Goal: Task Accomplishment & Management: Manage account settings

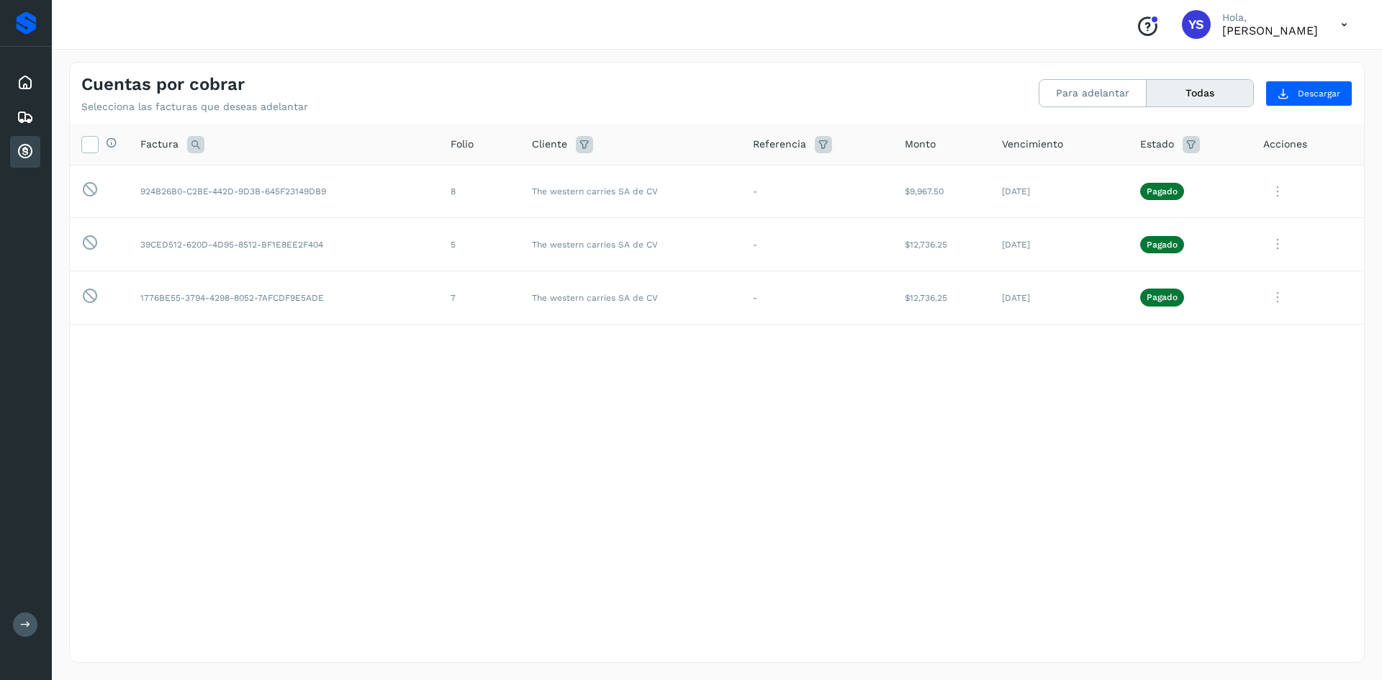
click at [316, 436] on div "Selecciona todas las facturas disponibles para adelanto Factura Folio Cliente R…" at bounding box center [717, 364] width 1294 height 479
click at [1083, 91] on button "Para adelantar" at bounding box center [1093, 93] width 107 height 27
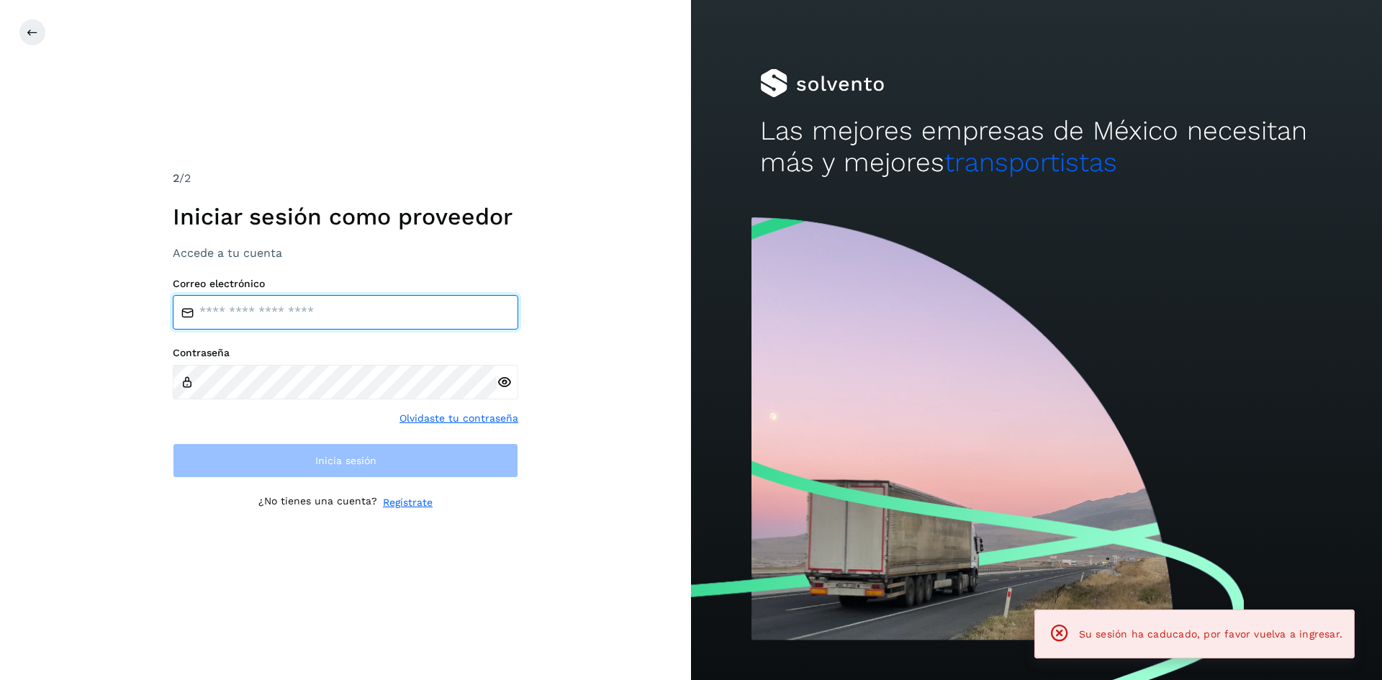
type input "**********"
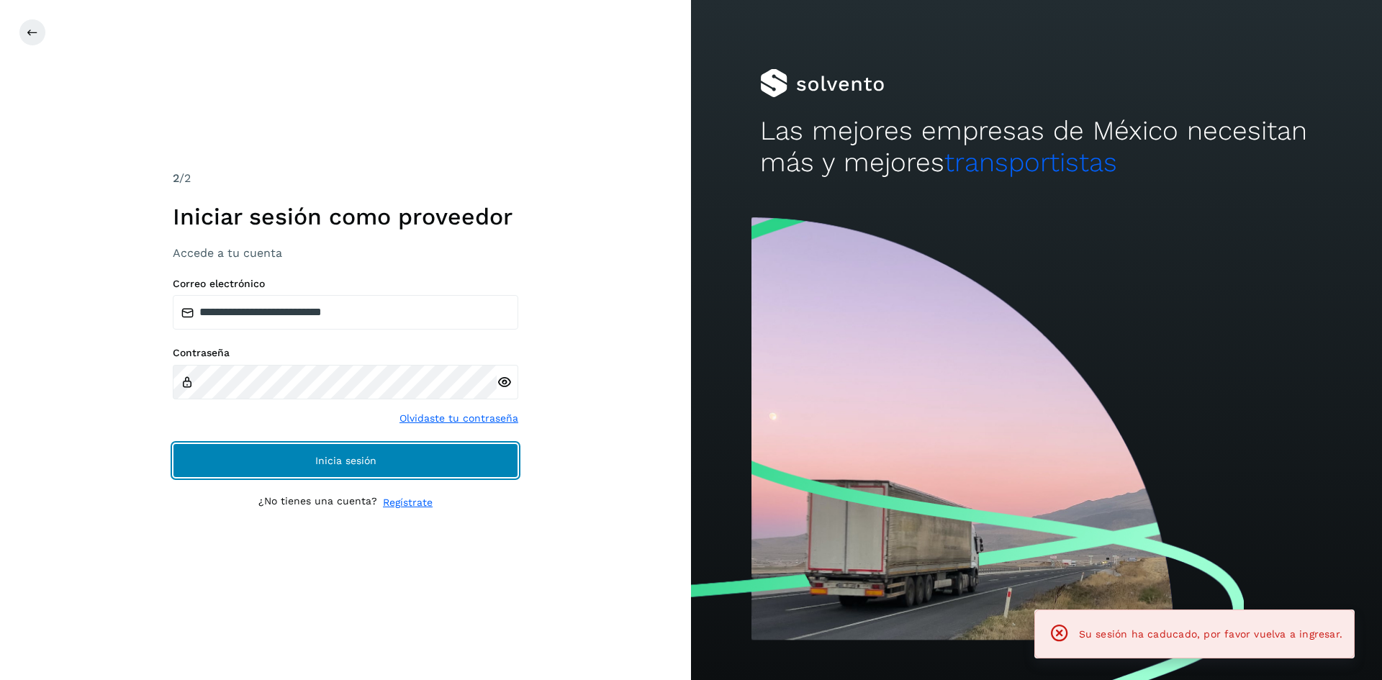
click at [263, 464] on button "Inicia sesión" at bounding box center [346, 460] width 346 height 35
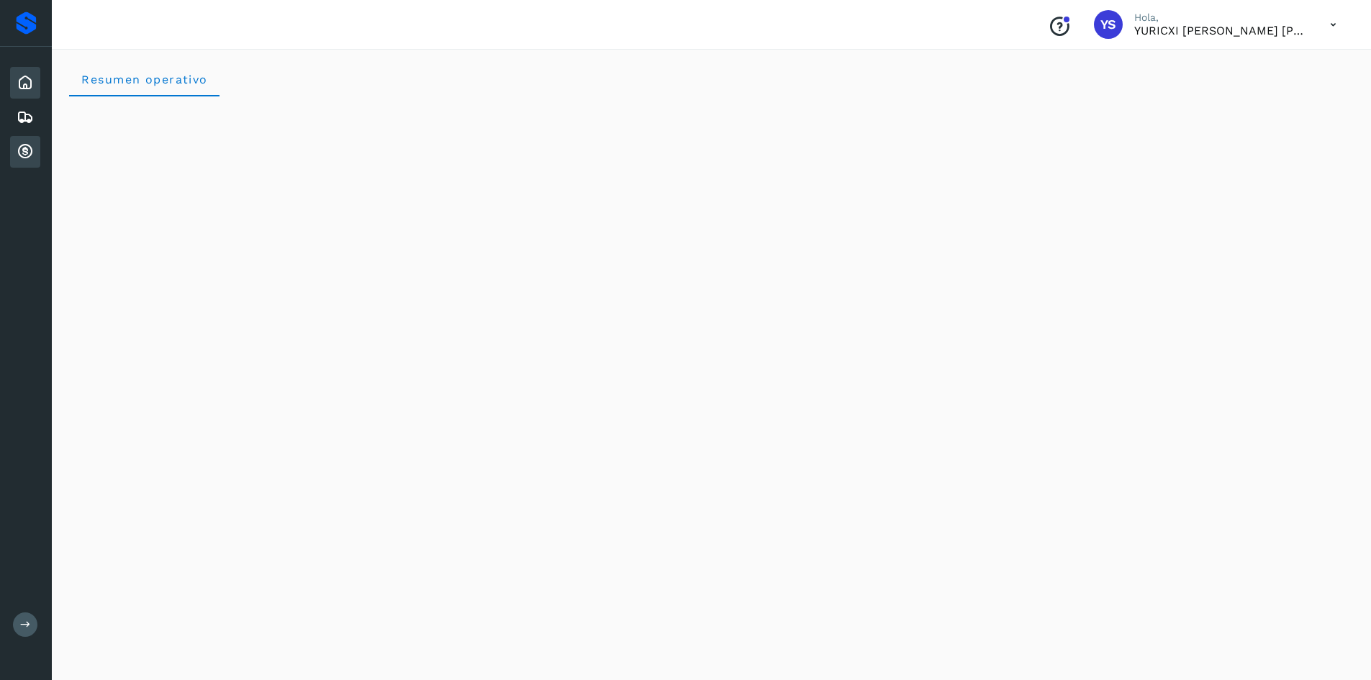
click at [19, 148] on icon at bounding box center [25, 151] width 17 height 17
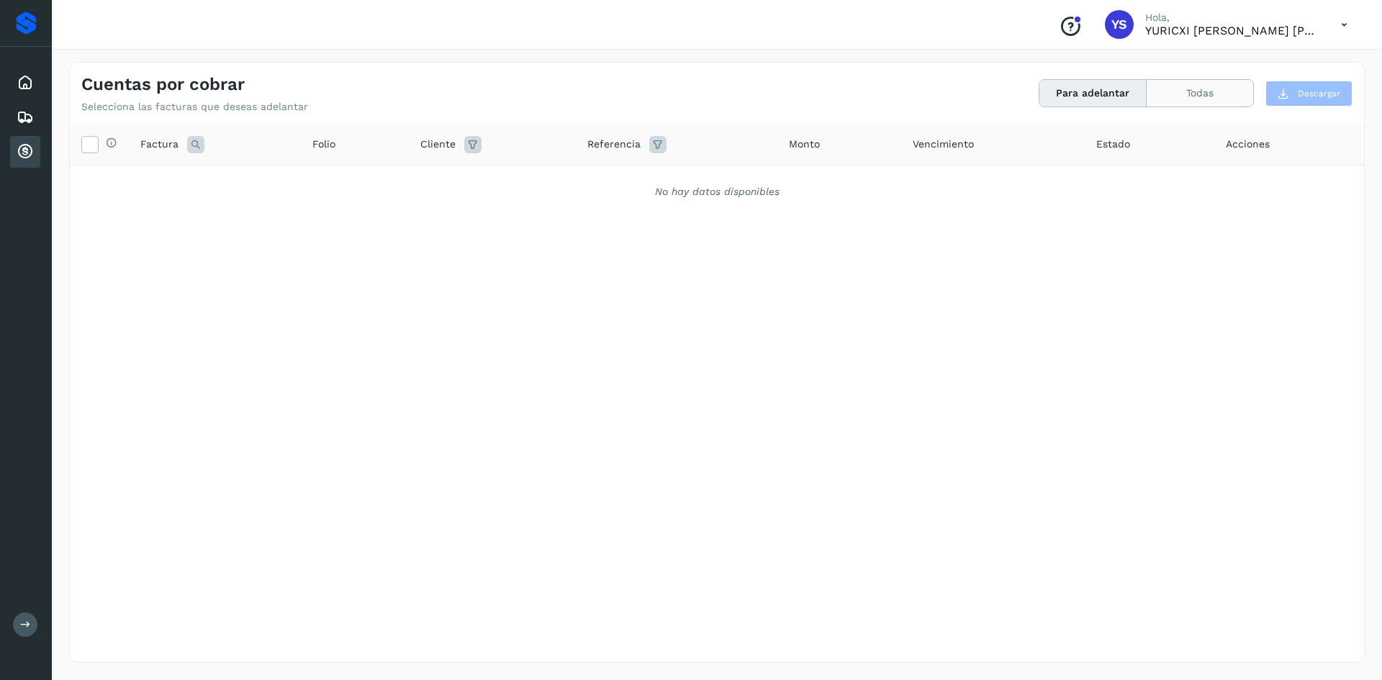
click at [1236, 97] on button "Todas" at bounding box center [1200, 93] width 107 height 27
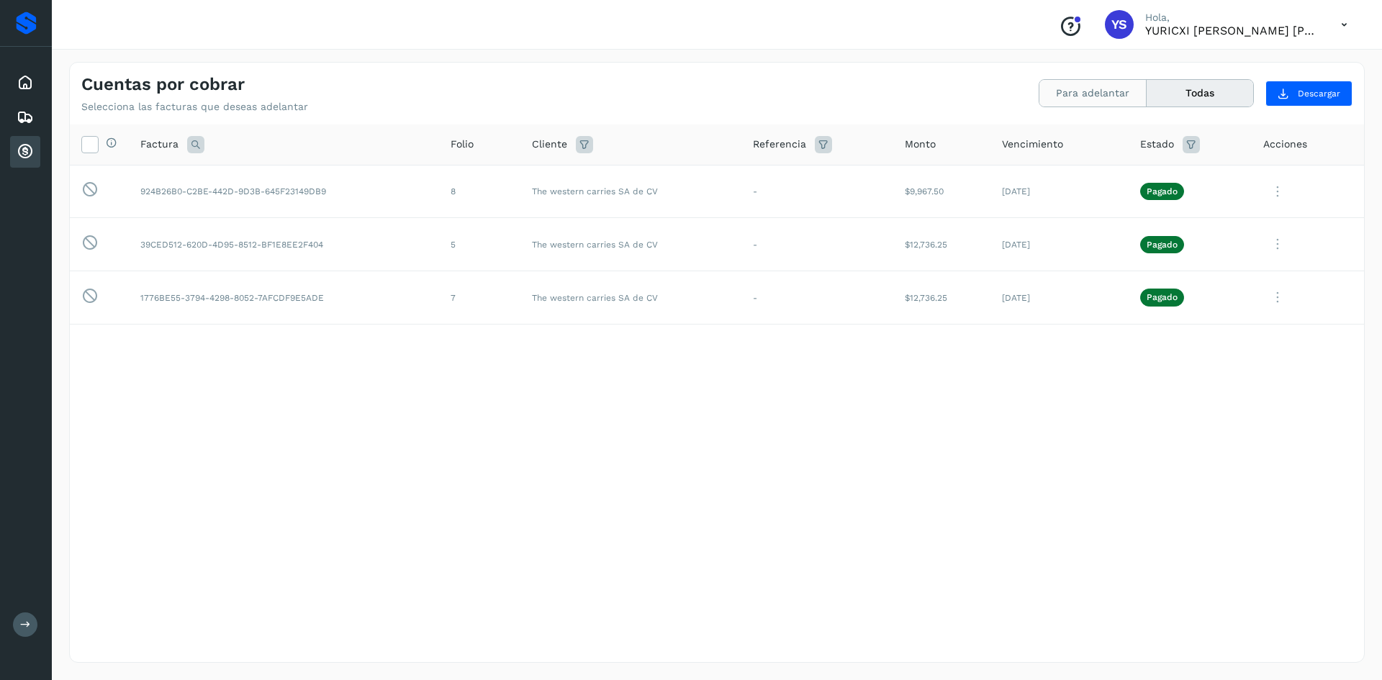
click at [1090, 97] on button "Para adelantar" at bounding box center [1093, 93] width 107 height 27
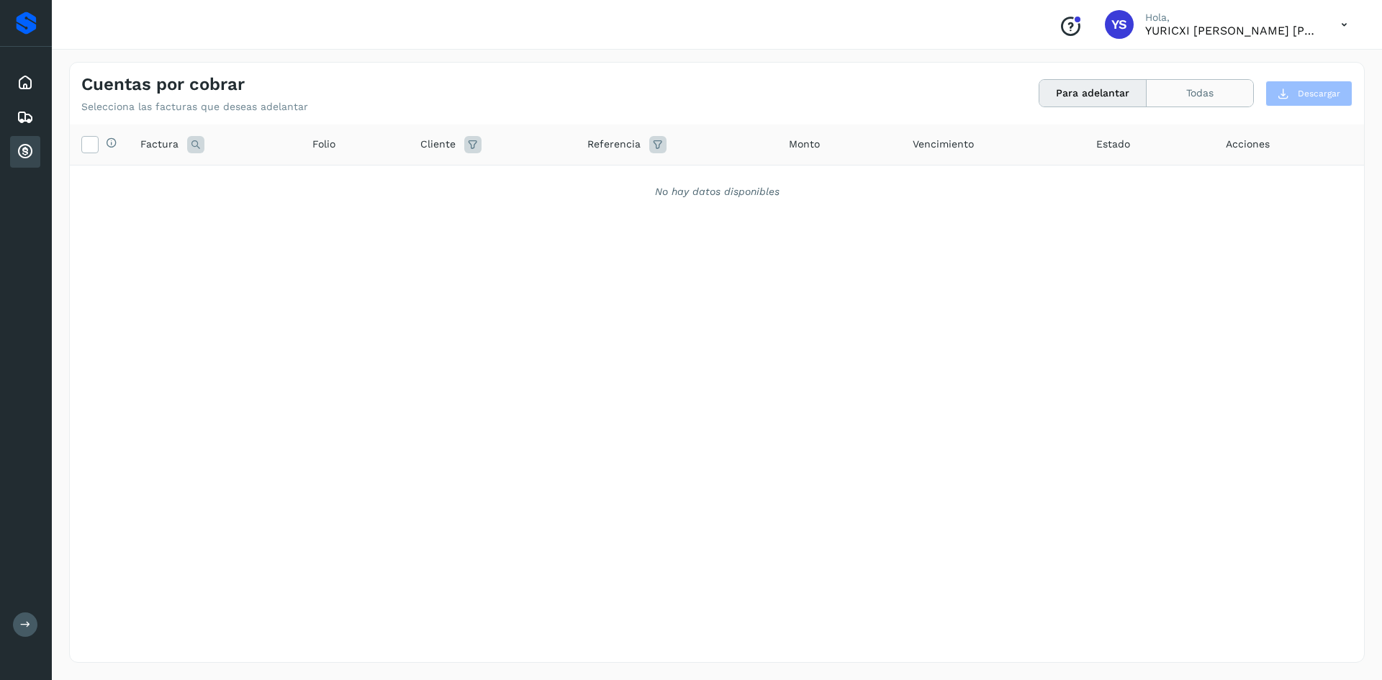
click at [1220, 85] on button "Todas" at bounding box center [1200, 93] width 107 height 27
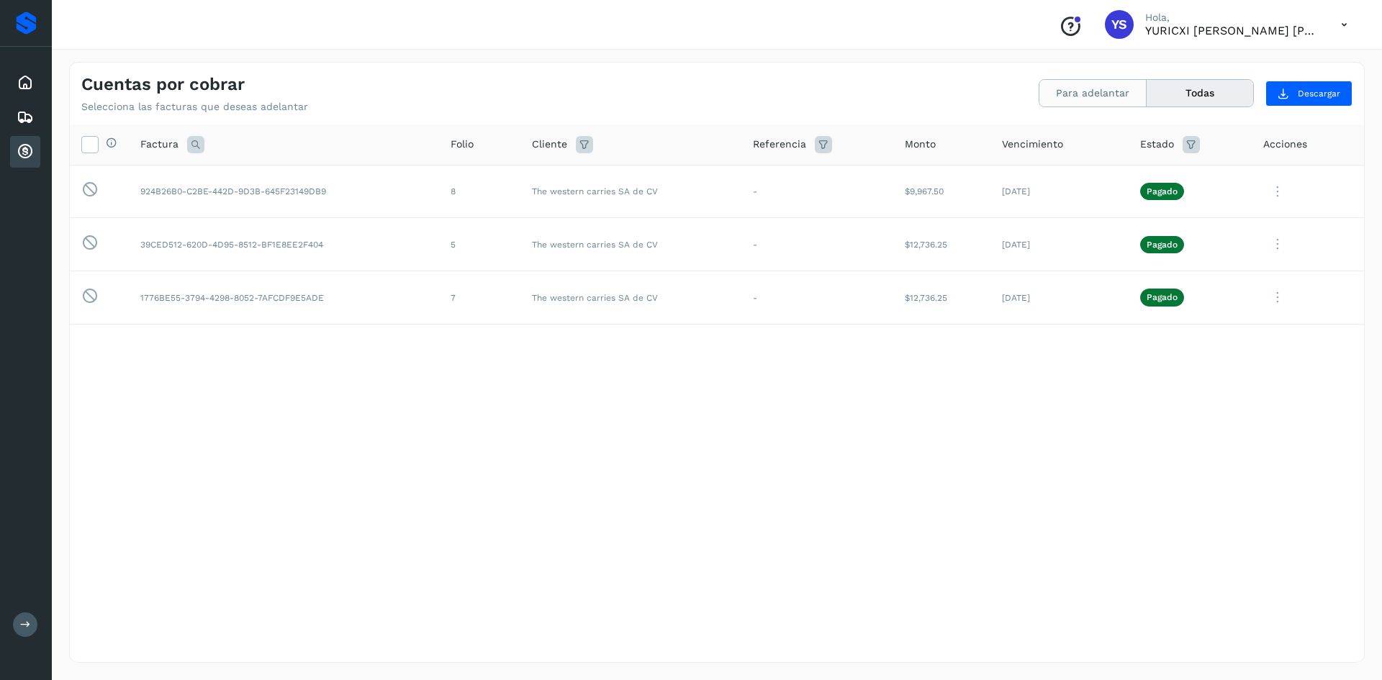
click at [1119, 94] on button "Para adelantar" at bounding box center [1093, 93] width 107 height 27
